Goal: Communication & Community: Ask a question

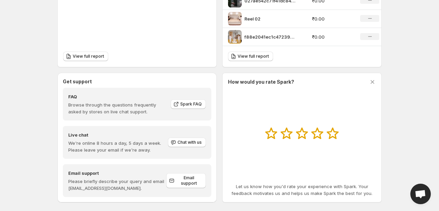
scroll to position [311, 0]
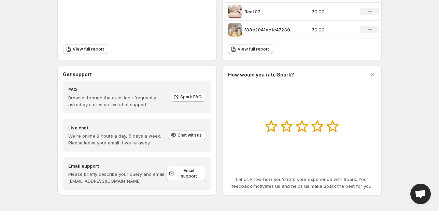
click at [427, 194] on span "Open chat" at bounding box center [420, 194] width 20 height 20
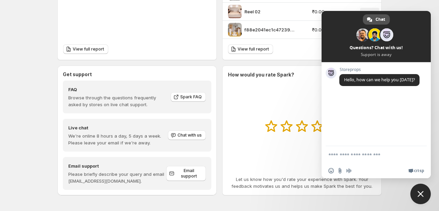
click at [372, 20] on link "Chat" at bounding box center [376, 19] width 27 height 10
click at [390, 47] on span at bounding box center [376, 36] width 109 height 51
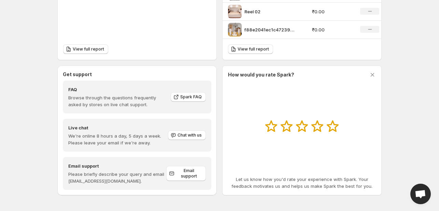
click at [415, 192] on span "Open chat" at bounding box center [420, 195] width 11 height 10
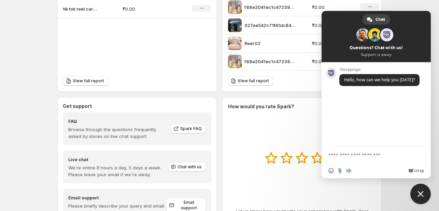
scroll to position [277, 0]
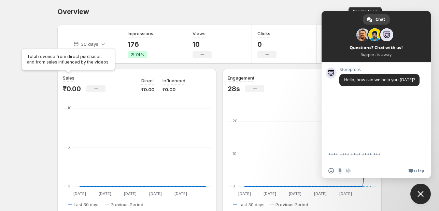
scroll to position [0, 0]
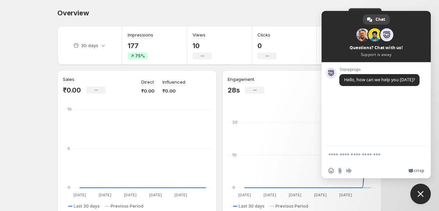
click at [369, 161] on textarea "Compose your message..." at bounding box center [369, 154] width 82 height 17
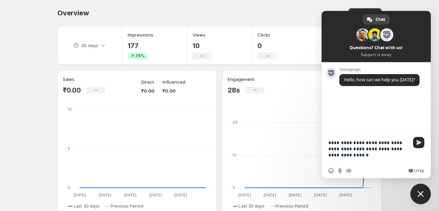
type textarea "**********"
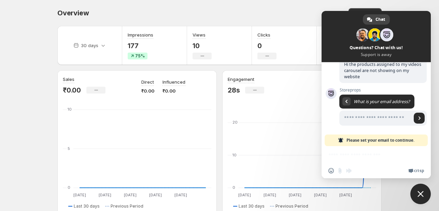
scroll to position [45, 0]
type input "**********"
click at [418, 119] on span "Send" at bounding box center [419, 117] width 3 height 3
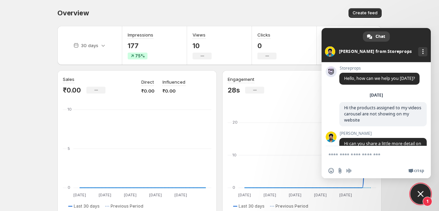
scroll to position [20, 0]
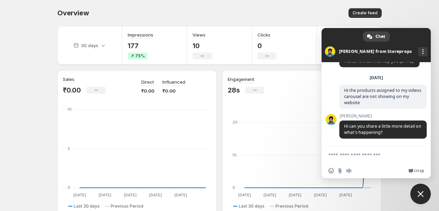
click at [355, 161] on textarea "Compose your message..." at bounding box center [369, 154] width 82 height 17
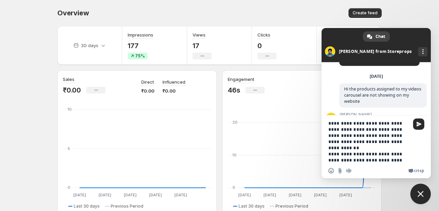
scroll to position [7, 0]
type textarea "**********"
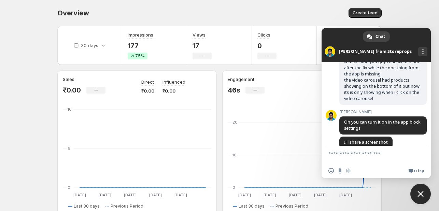
scroll to position [127, 0]
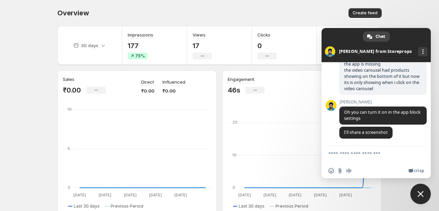
click at [377, 159] on textarea "Compose your message..." at bounding box center [369, 154] width 82 height 17
type textarea "**********"
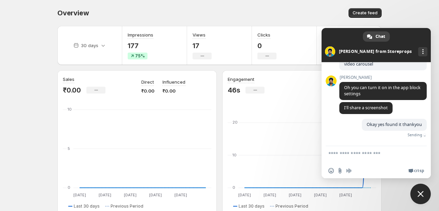
scroll to position [143, 0]
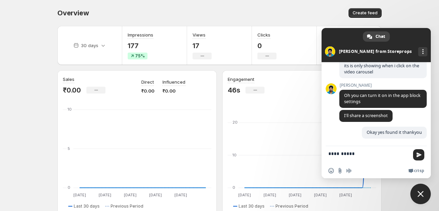
type textarea "**********"
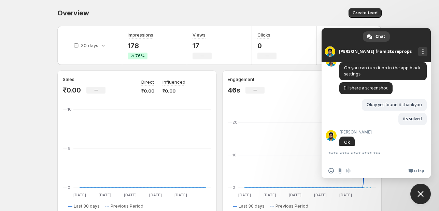
scroll to position [249, 0]
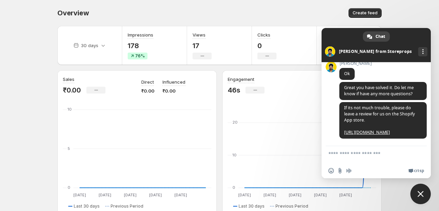
click at [411, 18] on body "Home Feeds Videos Subscription Settings Overview. This page is ready Overview C…" at bounding box center [219, 105] width 439 height 211
click at [423, 186] on span "Close chat" at bounding box center [420, 194] width 20 height 20
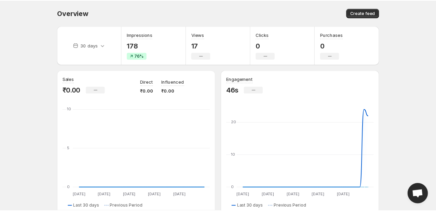
scroll to position [102, 0]
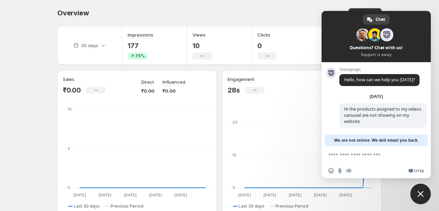
scroll to position [1, 0]
